Goal: Task Accomplishment & Management: Complete application form

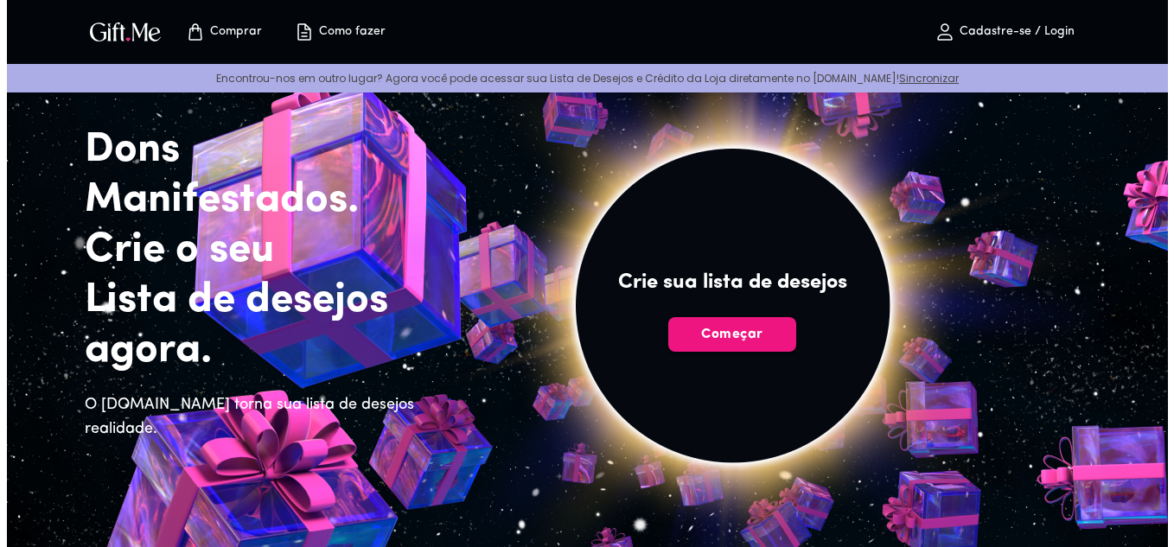
scroll to position [173, 0]
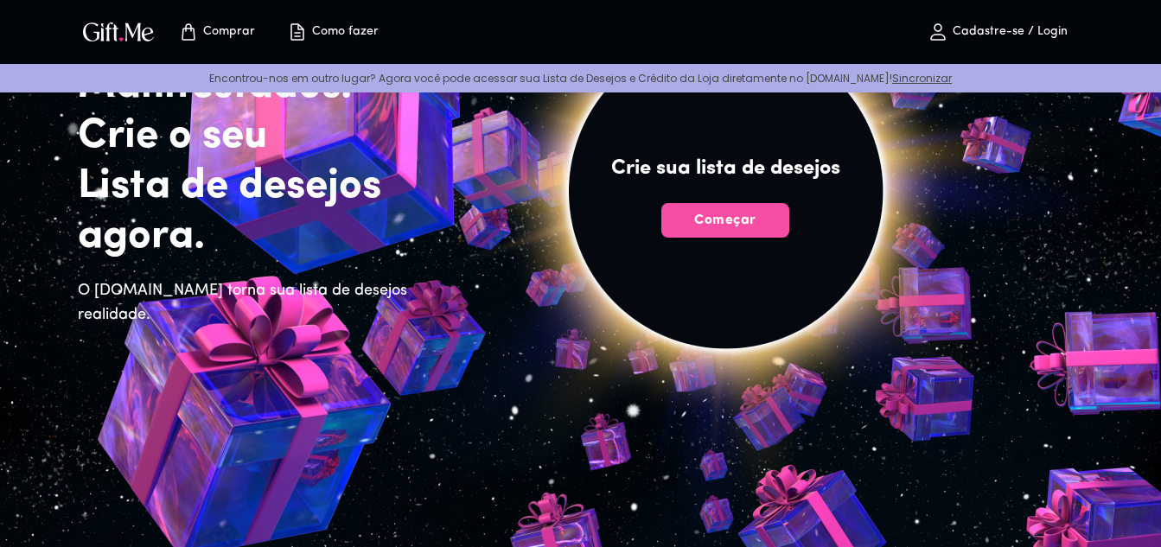
click at [717, 223] on font "Começar" at bounding box center [724, 221] width 61 height 14
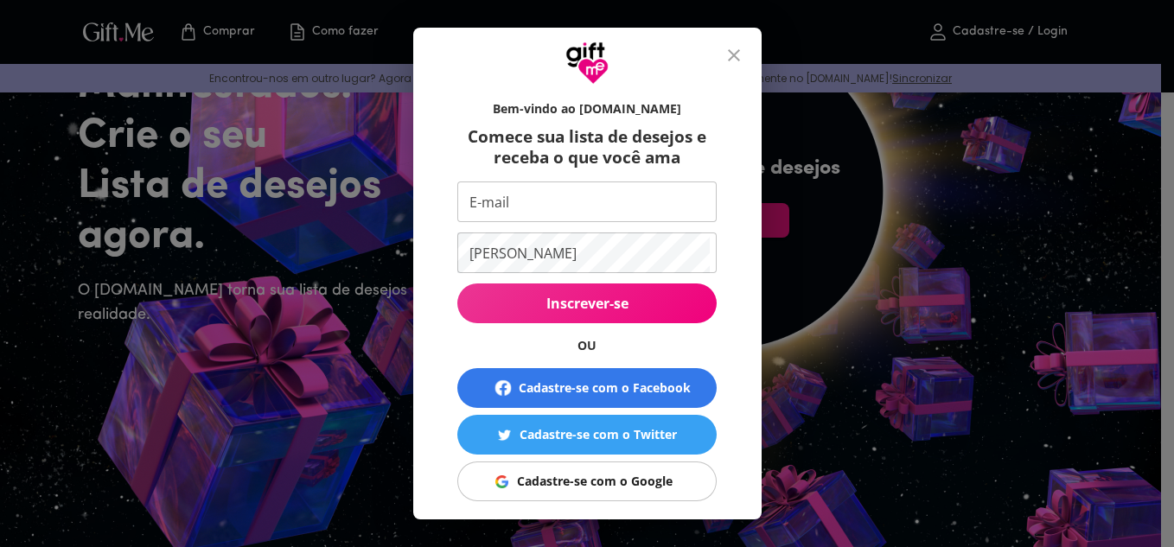
click at [548, 479] on font "Cadastre-se com o Google" at bounding box center [595, 481] width 156 height 16
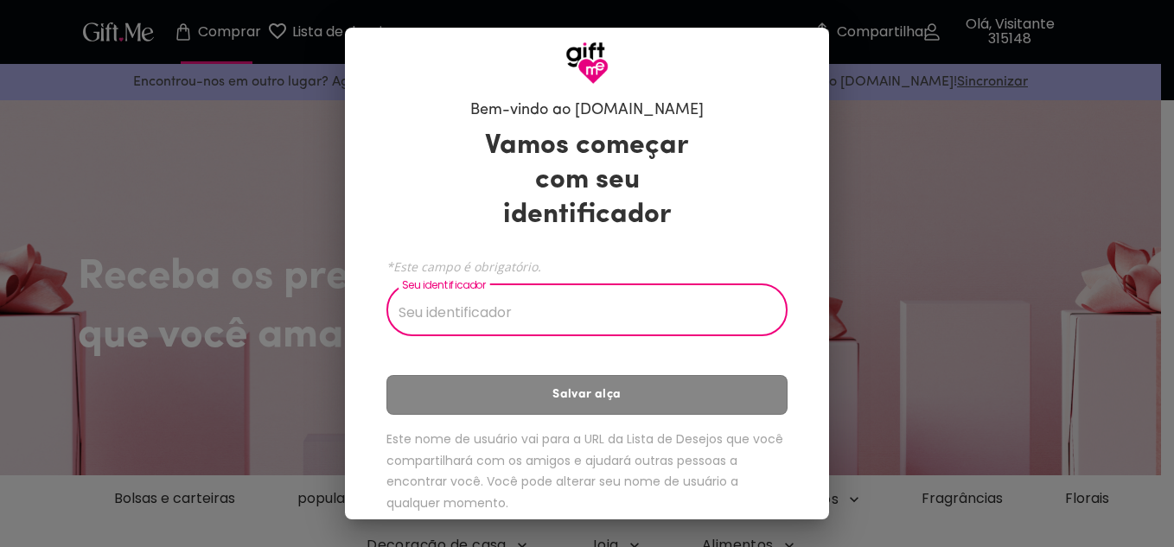
click at [445, 311] on input "Seu identificador" at bounding box center [578, 312] width 382 height 48
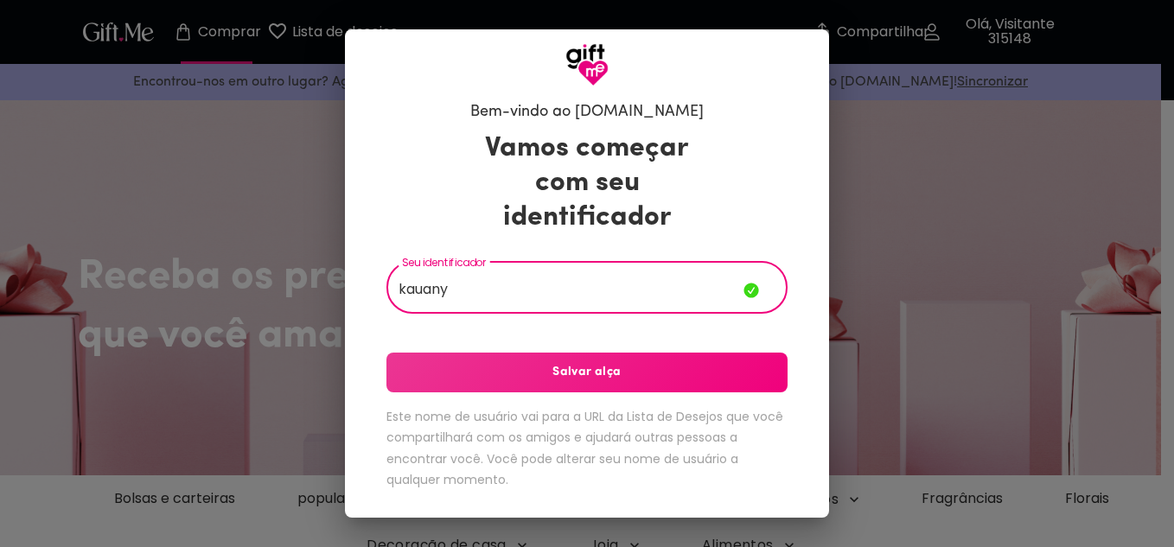
type input "kauany"
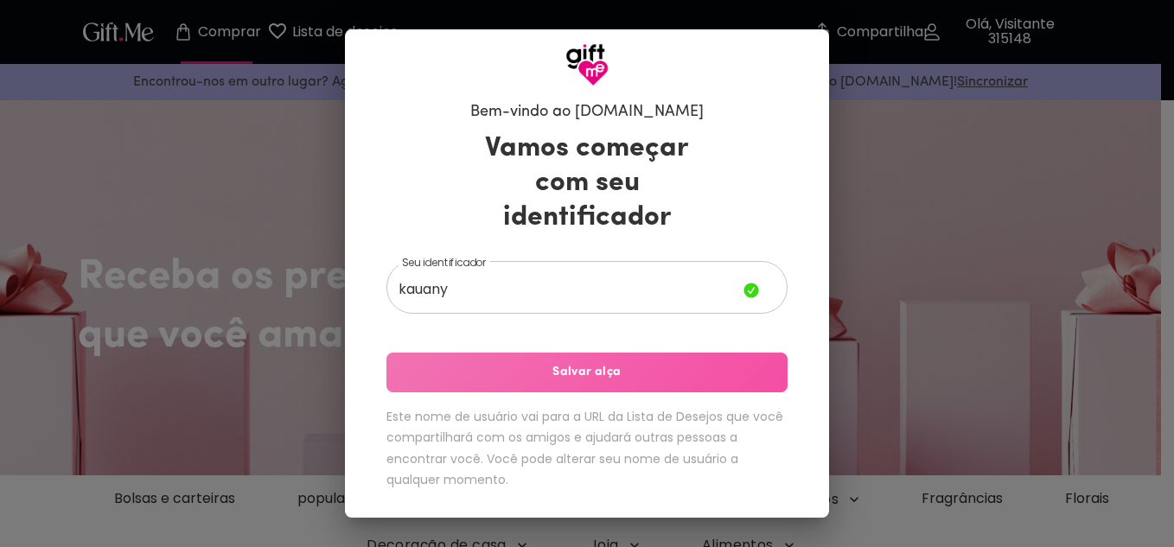
click at [587, 366] on font "Salvar alça" at bounding box center [587, 372] width 68 height 13
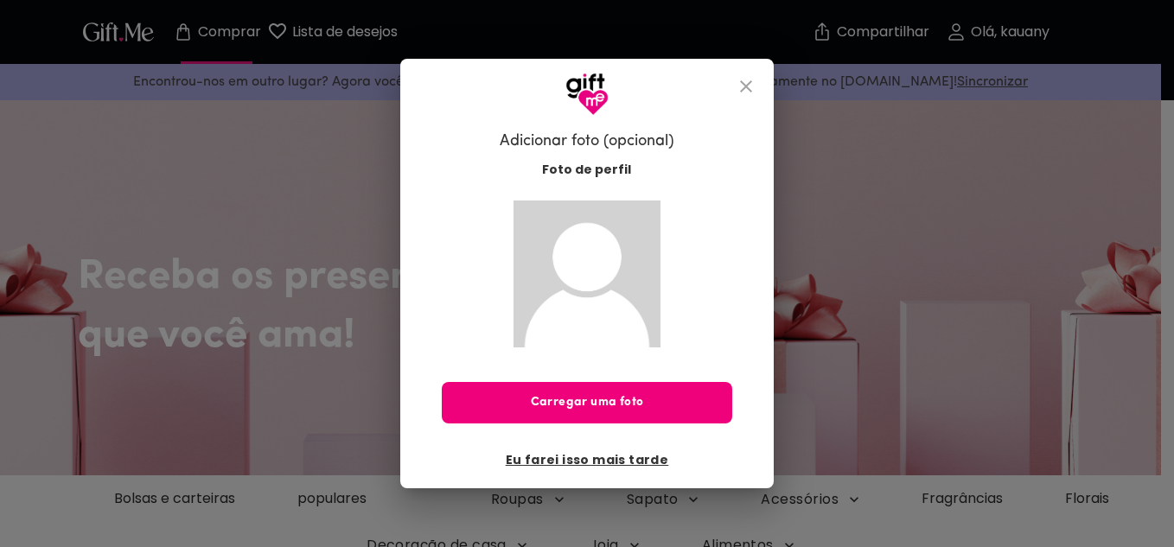
click at [561, 392] on button "Carregar uma foto" at bounding box center [587, 403] width 290 height 42
click at [608, 402] on font "Carregar uma foto" at bounding box center [587, 402] width 113 height 13
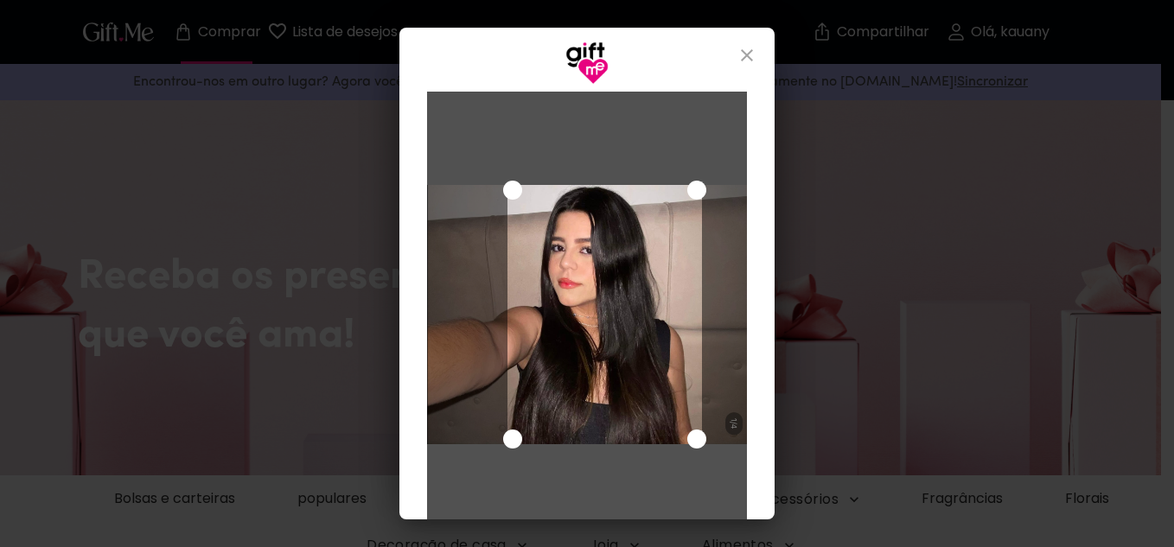
click at [427, 144] on div at bounding box center [587, 317] width 320 height 450
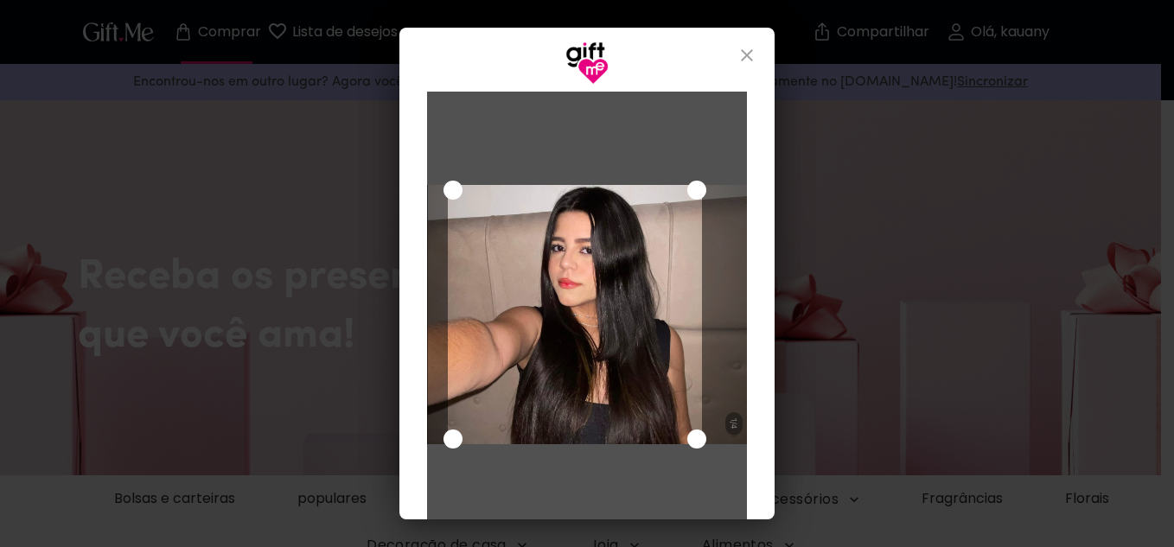
click at [434, 419] on div at bounding box center [587, 314] width 320 height 259
click at [731, 450] on div at bounding box center [587, 317] width 320 height 450
click at [733, 430] on div at bounding box center [587, 314] width 320 height 259
click at [733, 432] on div at bounding box center [587, 314] width 320 height 259
click at [773, 191] on div "Cancelar Salvar alterações" at bounding box center [587, 302] width 375 height 435
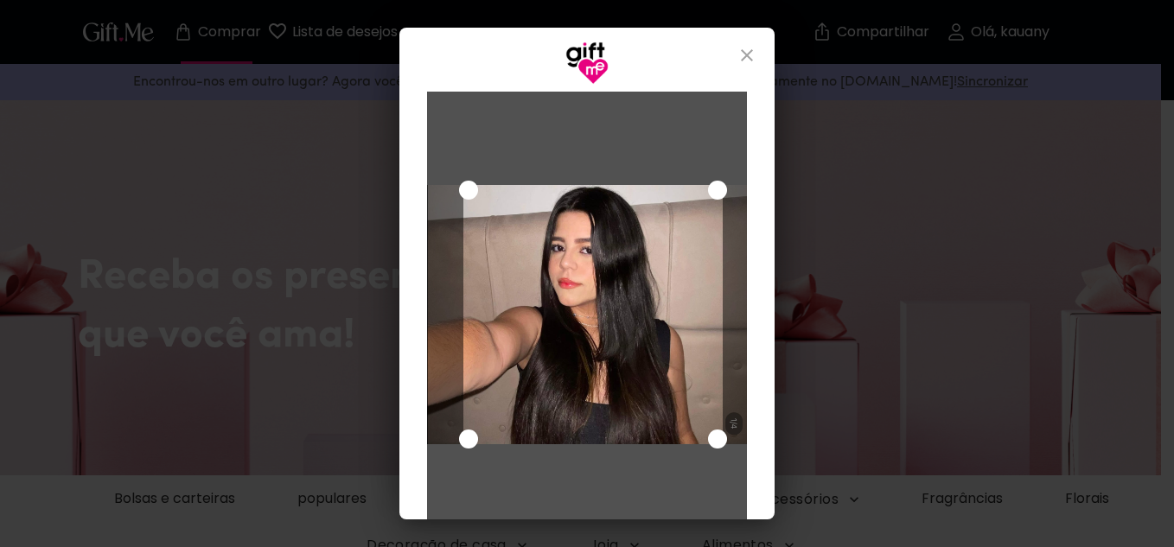
click at [716, 248] on div "Use as setas do teclado para mover a área de seleção de corte" at bounding box center [593, 314] width 259 height 259
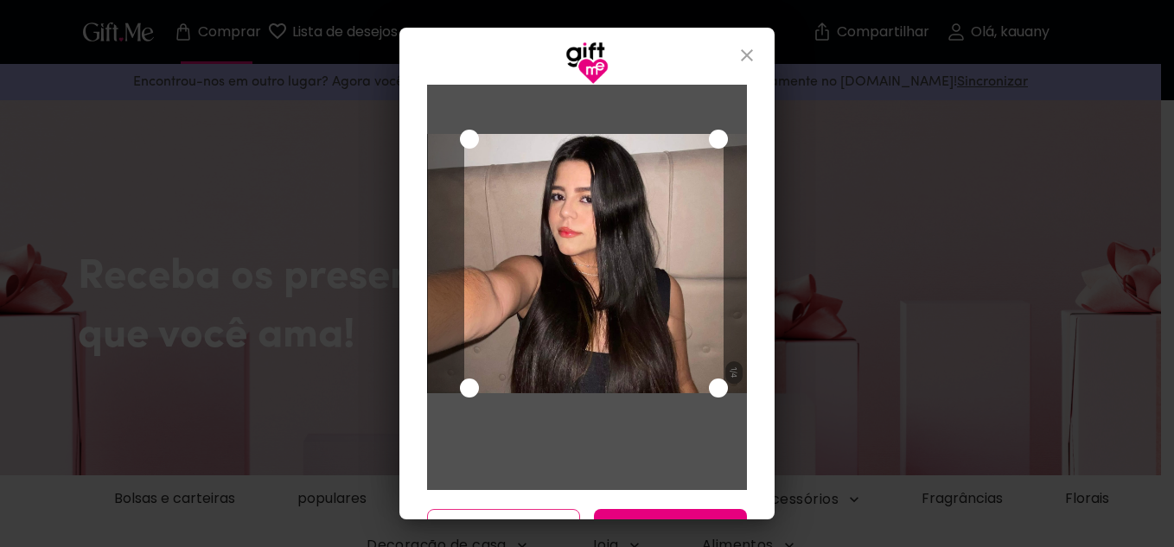
scroll to position [96, 0]
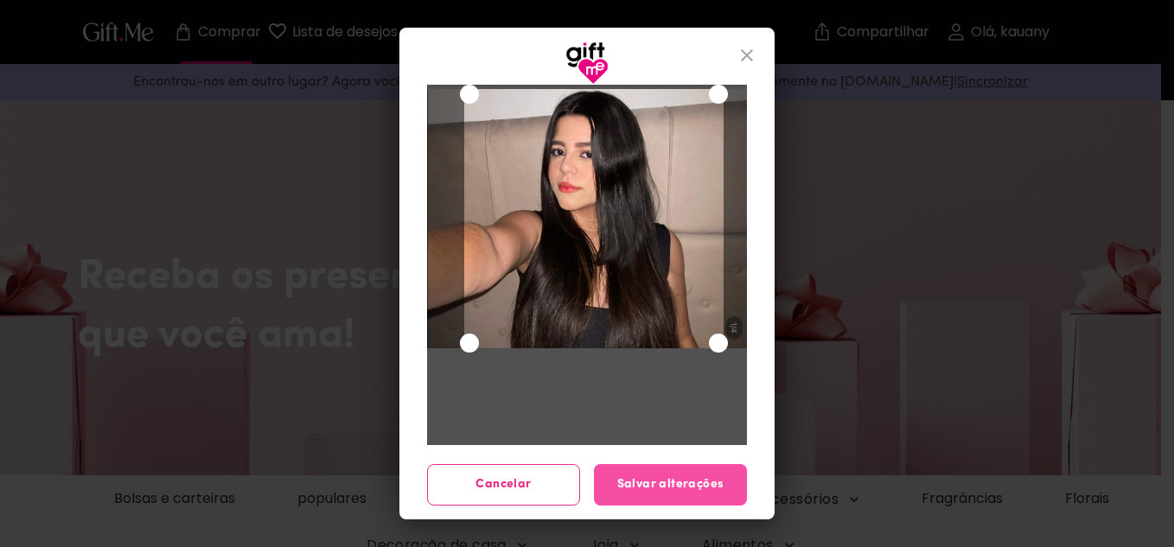
click at [688, 480] on font "Salvar alterações" at bounding box center [670, 484] width 107 height 13
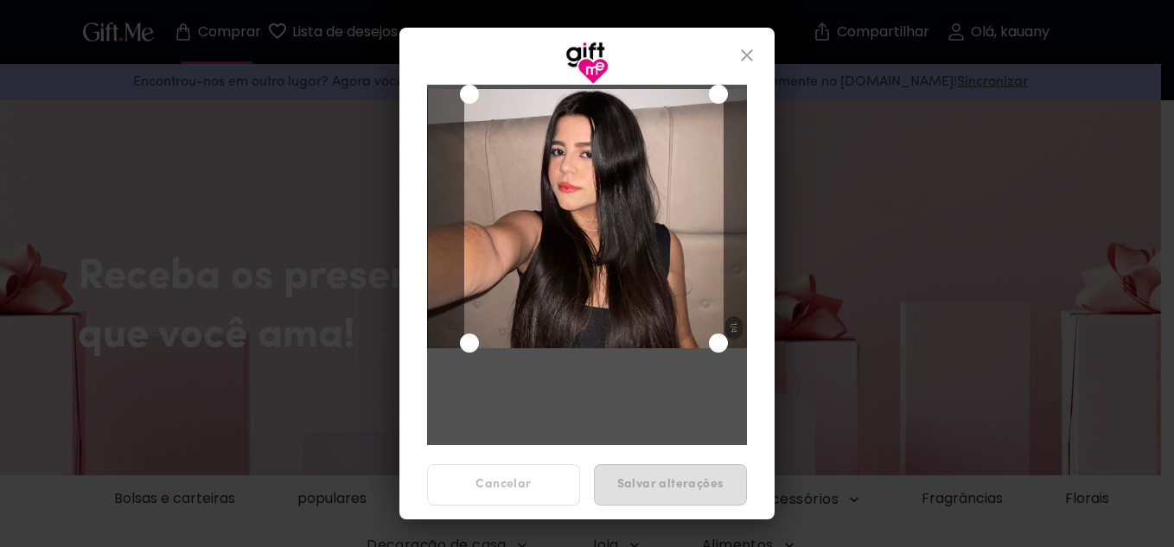
click at [713, 354] on div at bounding box center [587, 221] width 320 height 450
click at [729, 361] on div at bounding box center [587, 221] width 320 height 450
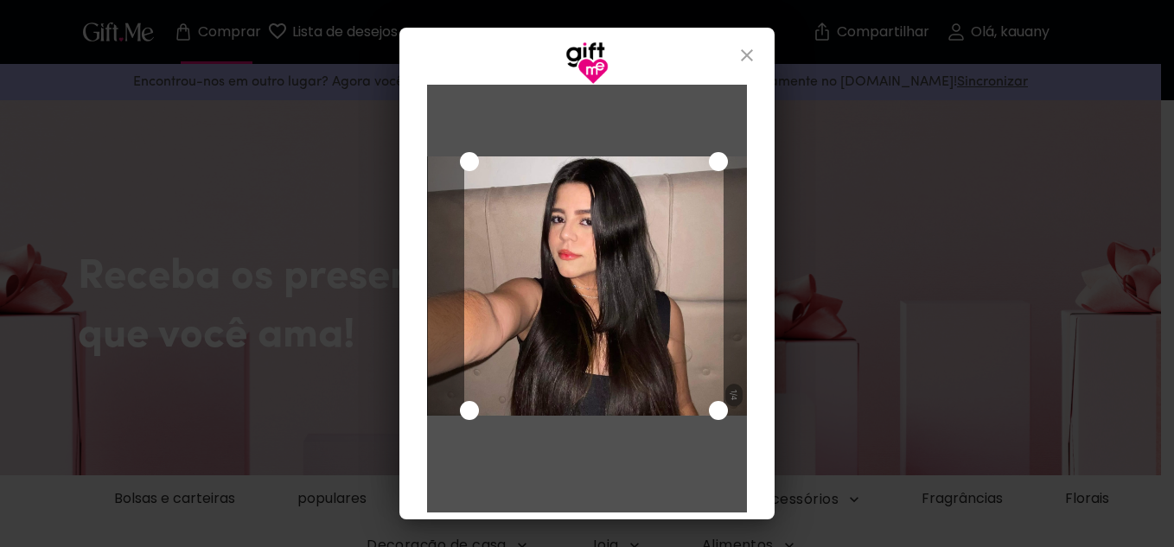
scroll to position [89, 0]
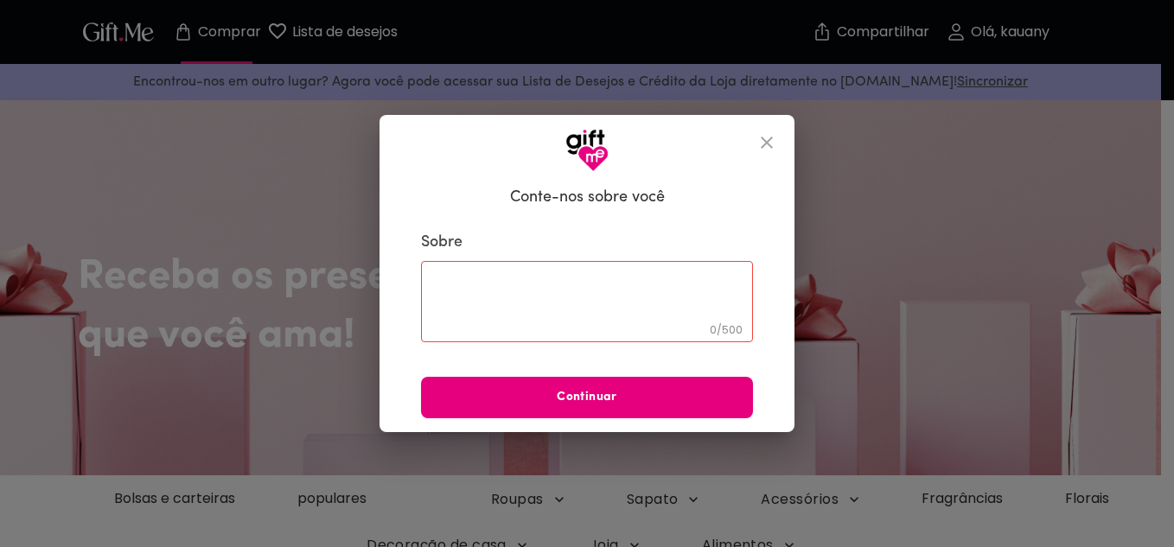
click at [633, 278] on textarea at bounding box center [587, 302] width 308 height 49
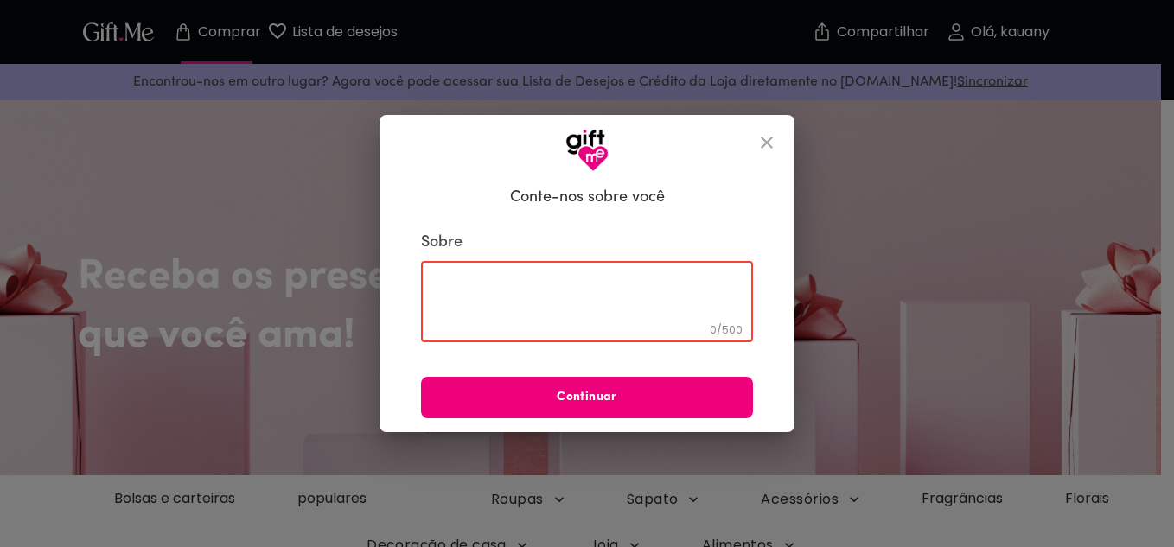
click at [612, 391] on font "Continuar" at bounding box center [587, 397] width 61 height 13
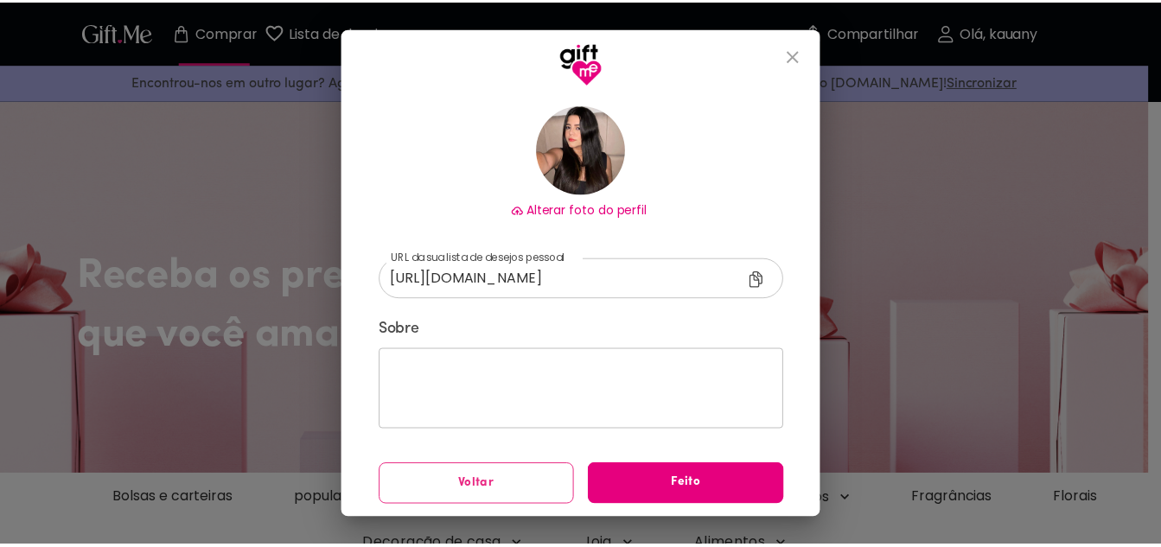
scroll to position [109, 0]
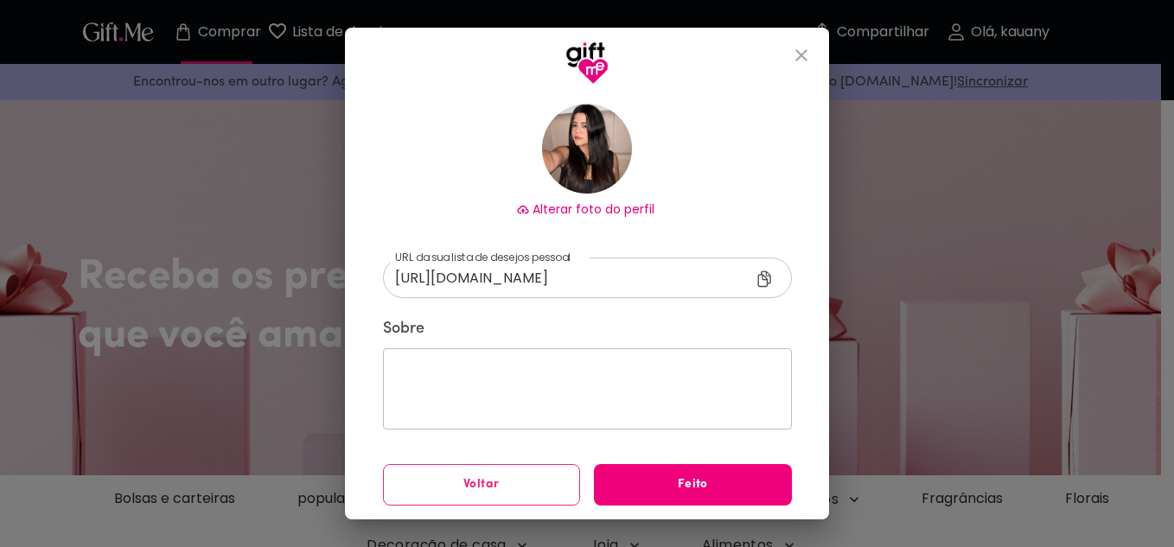
click at [661, 493] on span "Feito" at bounding box center [693, 485] width 198 height 19
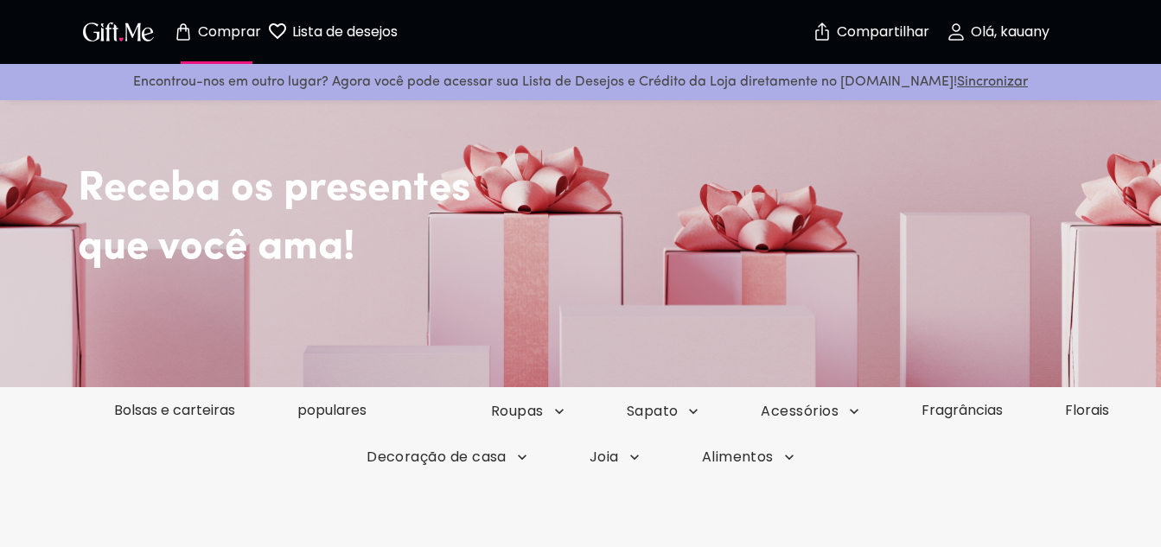
scroll to position [173, 0]
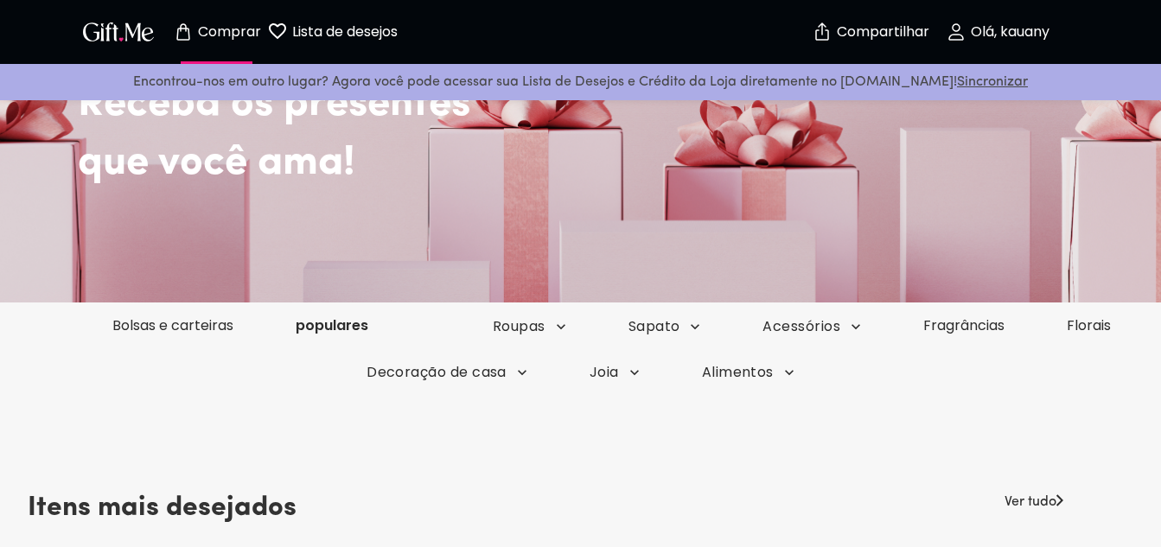
click at [328, 328] on font "populares" at bounding box center [332, 326] width 73 height 20
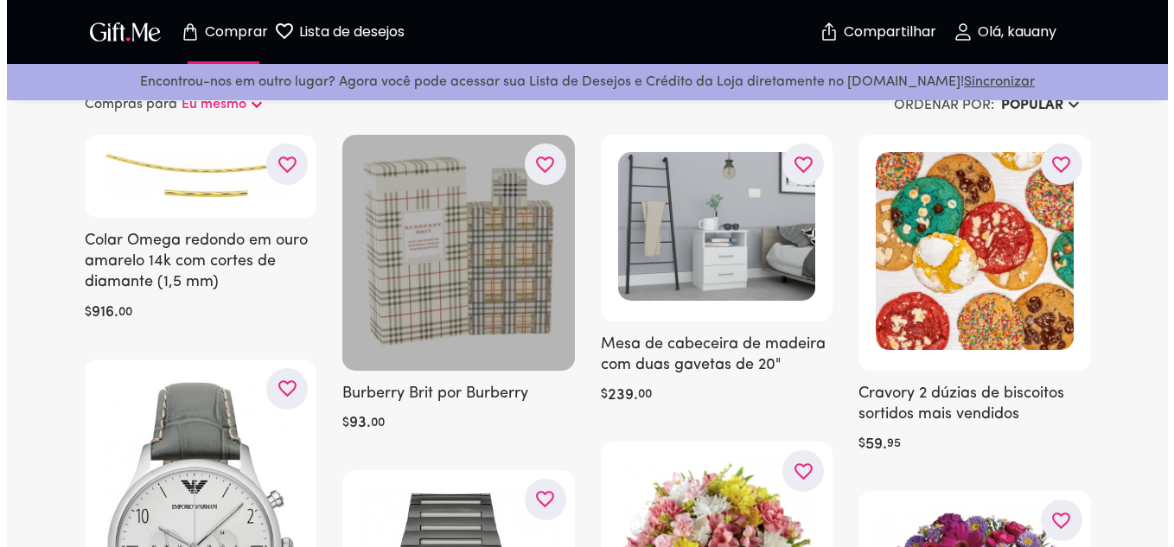
scroll to position [86, 0]
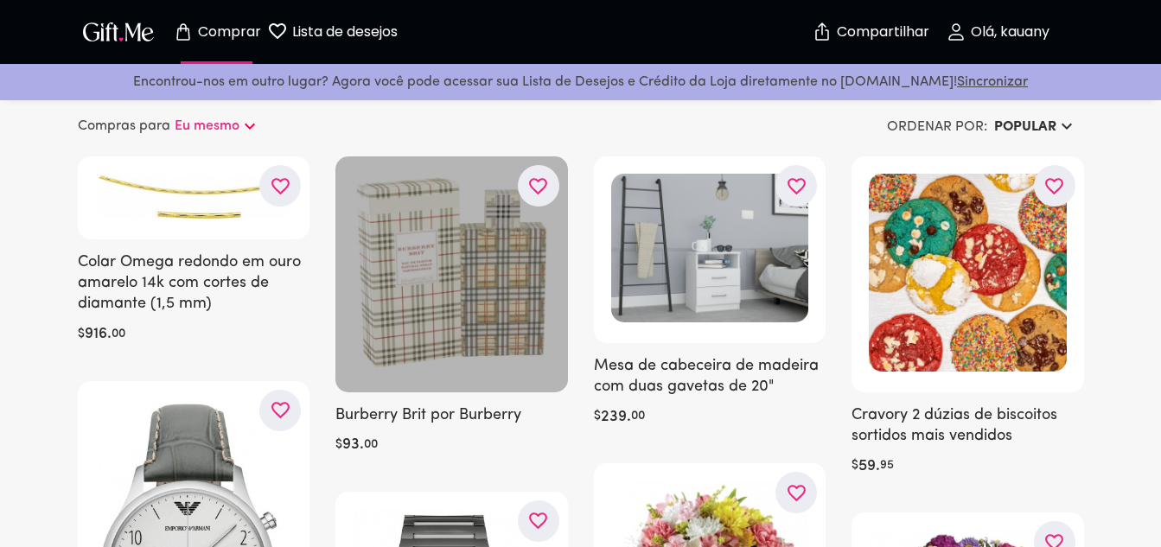
click at [418, 331] on div at bounding box center [452, 275] width 233 height 236
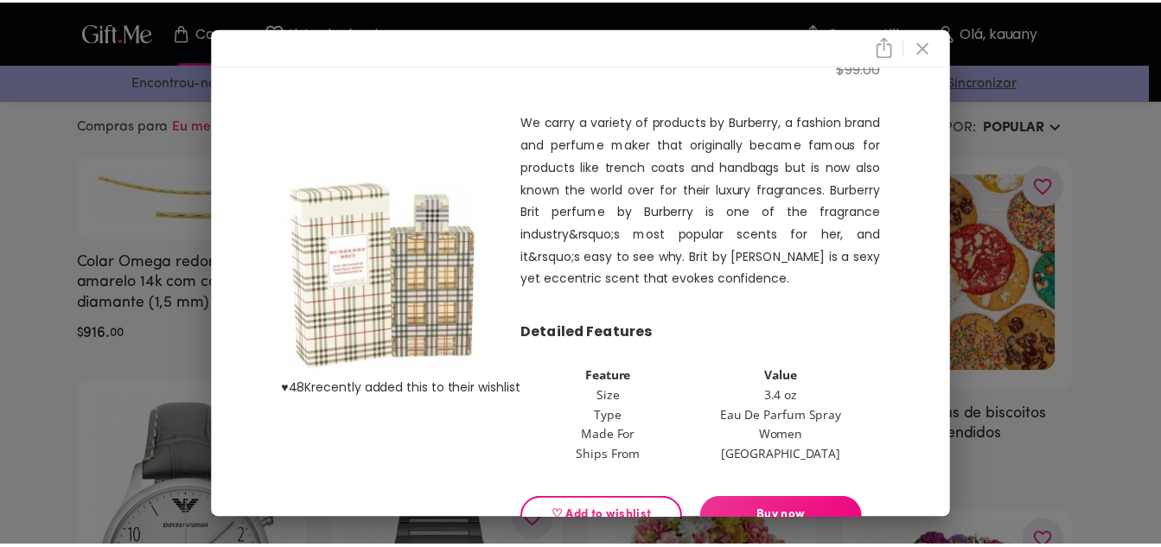
scroll to position [106, 0]
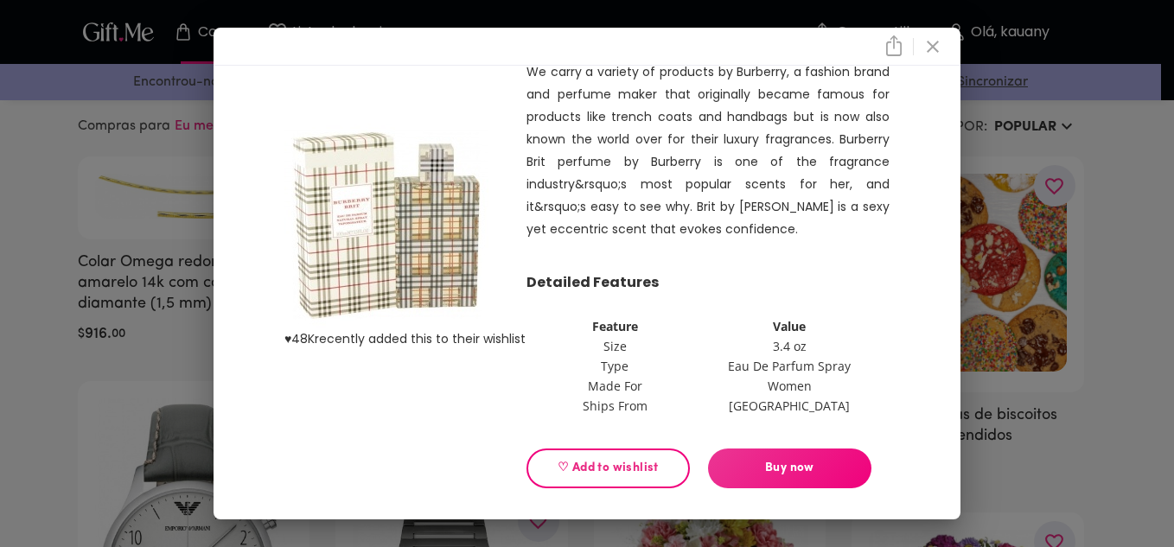
click at [944, 56] on icon "close" at bounding box center [933, 46] width 21 height 21
